Goal: Task Accomplishment & Management: Use online tool/utility

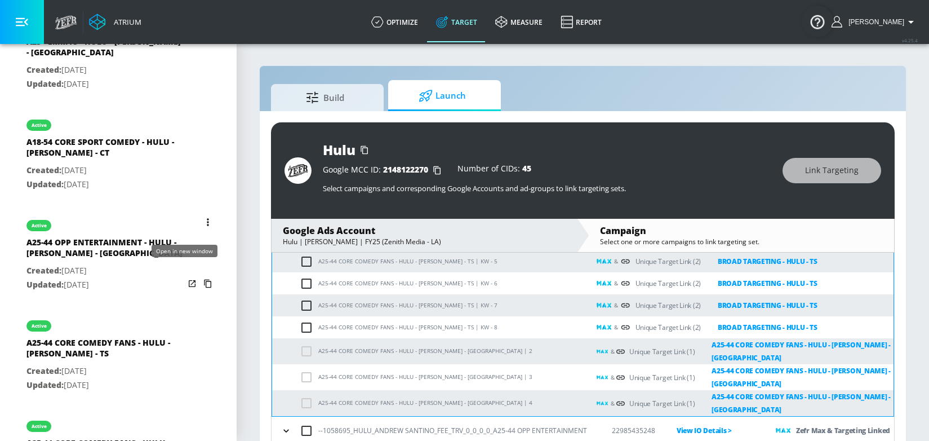
click at [187, 278] on icon "list of Target Set" at bounding box center [192, 283] width 11 height 11
